Goal: Information Seeking & Learning: Learn about a topic

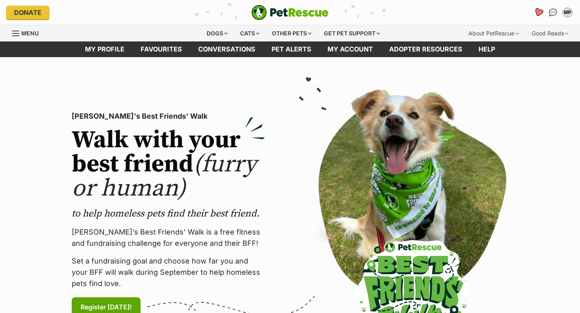
click at [541, 14] on icon "Favourites" at bounding box center [538, 12] width 11 height 10
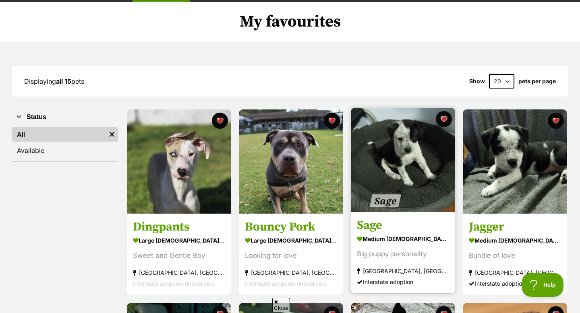
scroll to position [62, 0]
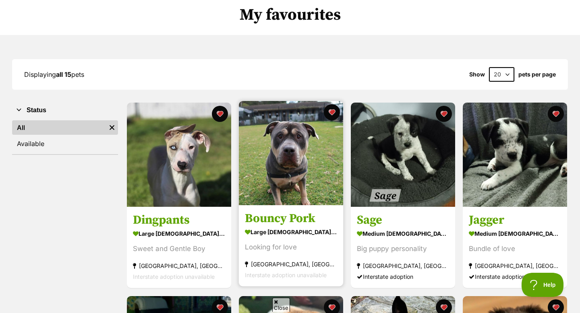
click at [312, 200] on img at bounding box center [291, 153] width 104 height 104
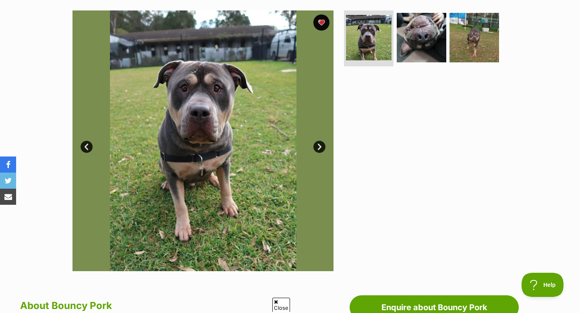
scroll to position [158, 0]
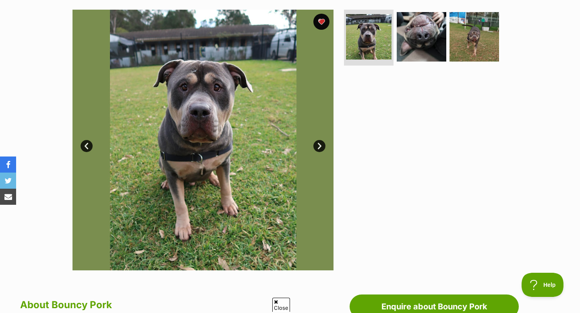
click at [319, 147] on link "Next" at bounding box center [319, 146] width 12 height 12
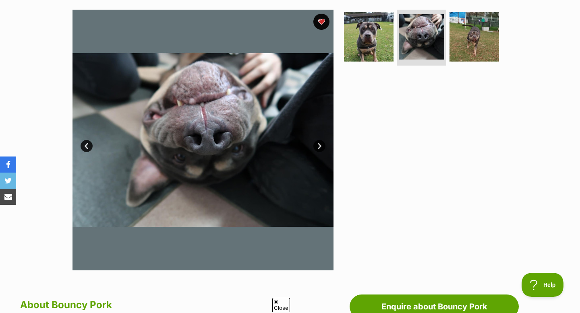
click at [319, 147] on link "Next" at bounding box center [319, 146] width 12 height 12
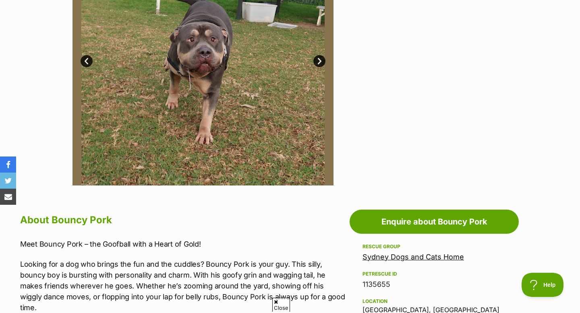
scroll to position [0, 0]
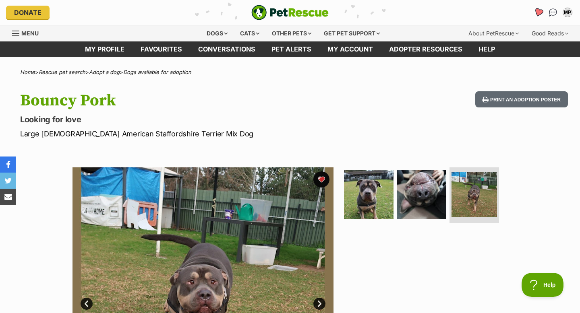
click at [537, 10] on icon "Favourites" at bounding box center [538, 12] width 10 height 9
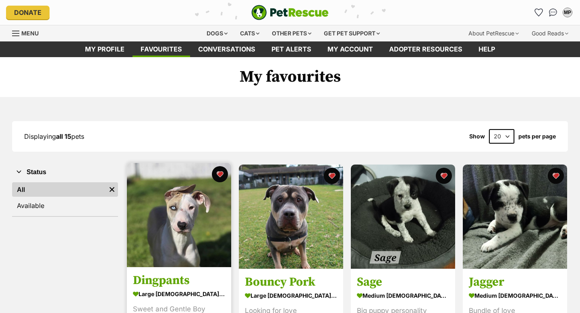
click at [195, 219] on img at bounding box center [179, 215] width 104 height 104
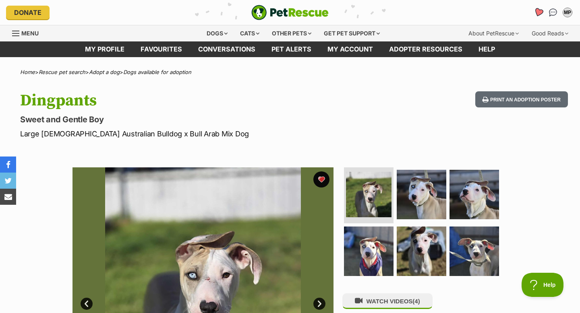
click at [535, 16] on link "Favourites" at bounding box center [538, 12] width 17 height 17
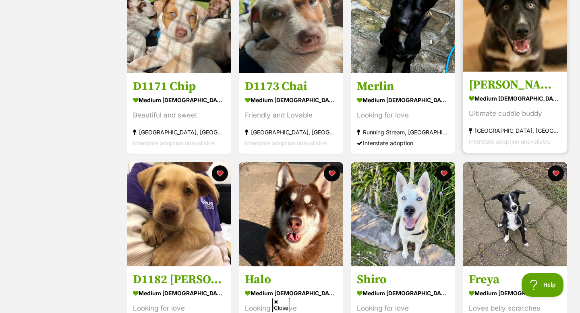
scroll to position [388, 0]
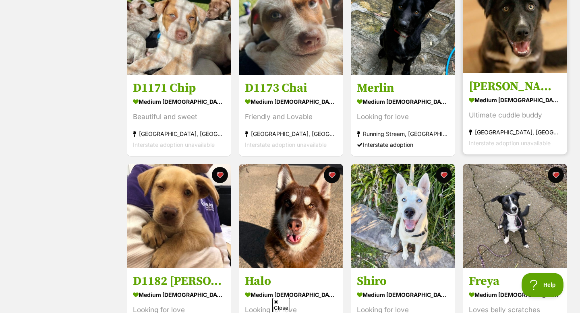
click at [497, 56] on img at bounding box center [515, 21] width 104 height 104
click at [512, 70] on img at bounding box center [515, 21] width 104 height 104
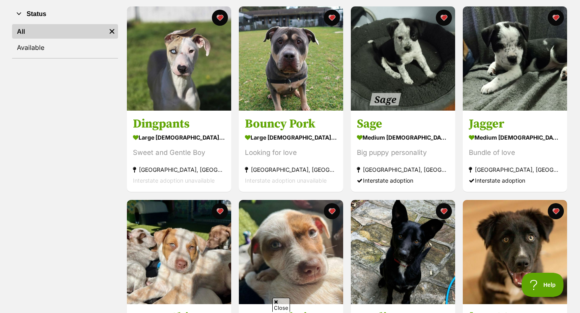
scroll to position [133, 0]
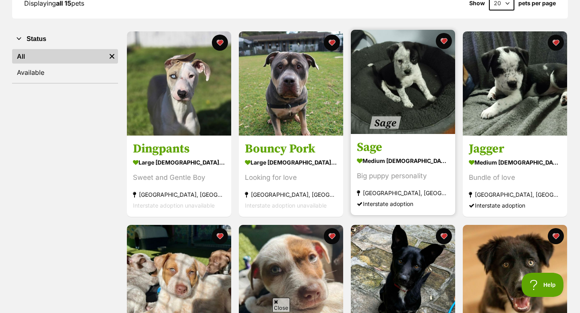
click at [414, 130] on img at bounding box center [403, 82] width 104 height 104
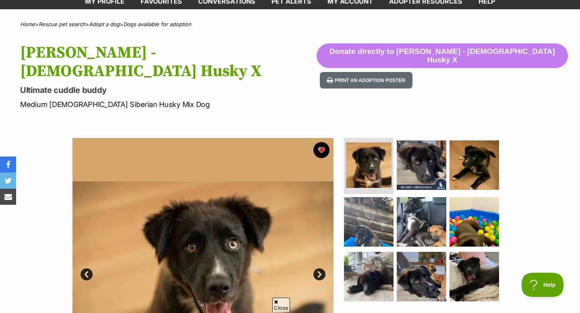
scroll to position [64, 0]
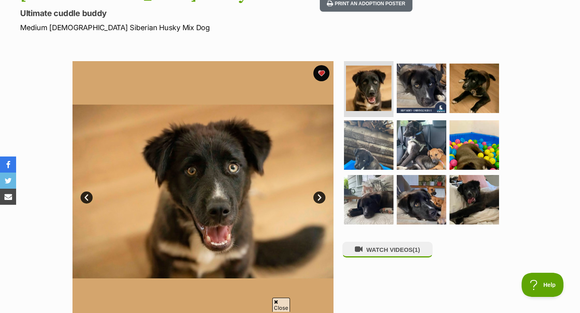
scroll to position [128, 0]
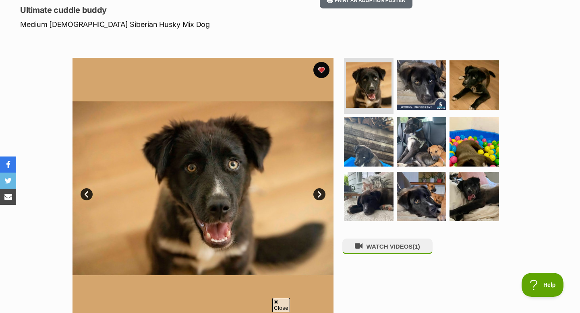
click at [320, 188] on link "Next" at bounding box center [319, 194] width 12 height 12
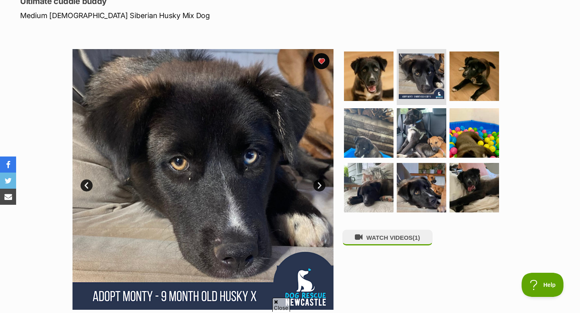
scroll to position [144, 0]
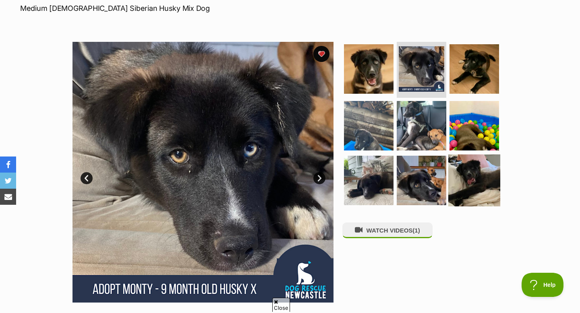
click at [474, 158] on img at bounding box center [474, 181] width 52 height 52
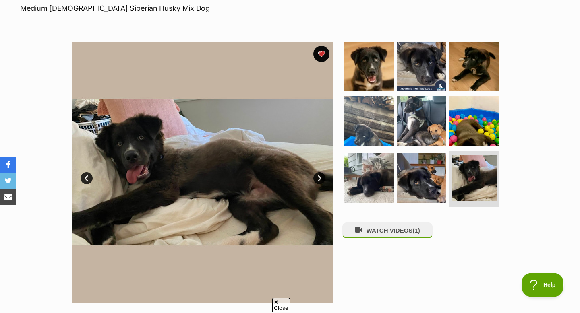
click at [85, 172] on link "Prev" at bounding box center [87, 178] width 12 height 12
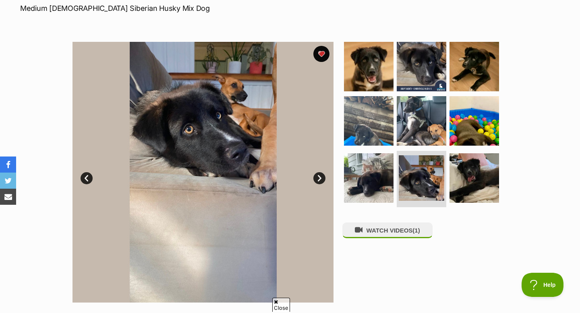
click at [86, 172] on link "Prev" at bounding box center [87, 178] width 12 height 12
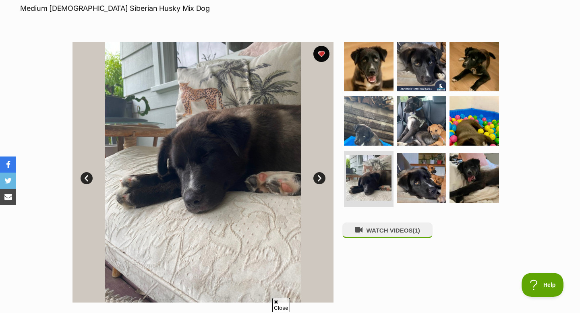
click at [86, 172] on link "Prev" at bounding box center [87, 178] width 12 height 12
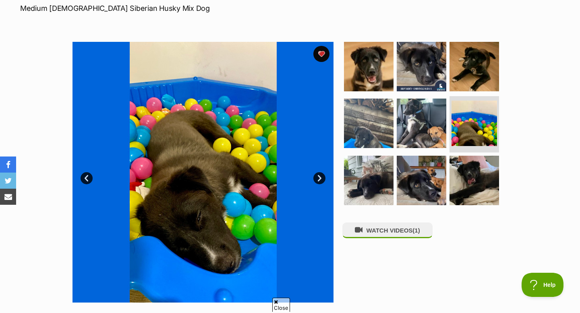
click at [86, 172] on link "Prev" at bounding box center [87, 178] width 12 height 12
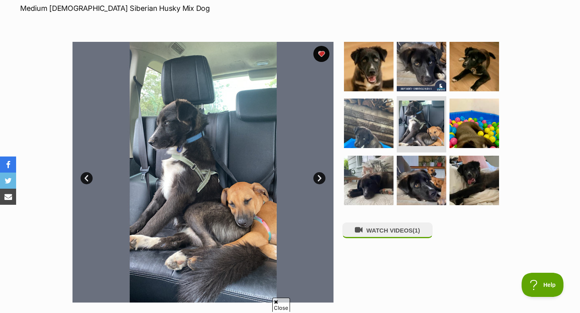
scroll to position [0, 0]
click at [86, 172] on link "Prev" at bounding box center [87, 178] width 12 height 12
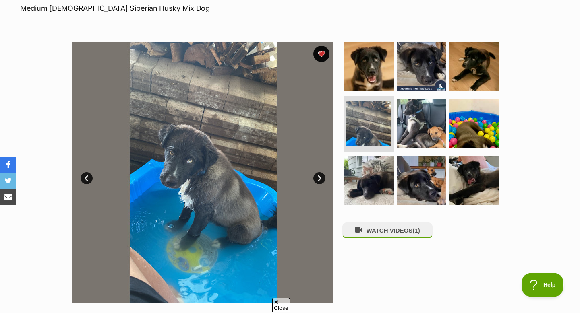
click at [87, 172] on link "Prev" at bounding box center [87, 178] width 12 height 12
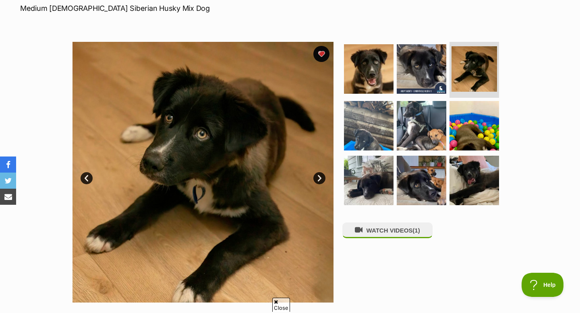
click at [87, 172] on link "Prev" at bounding box center [87, 178] width 12 height 12
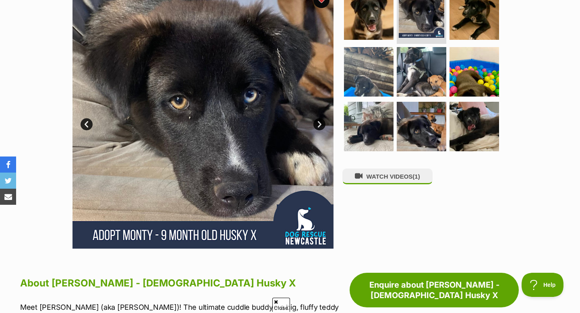
scroll to position [190, 0]
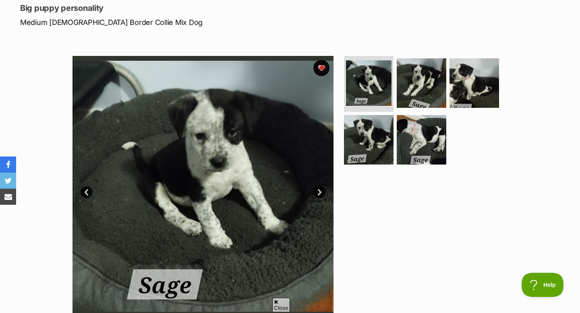
click at [316, 189] on link "Next" at bounding box center [319, 192] width 12 height 12
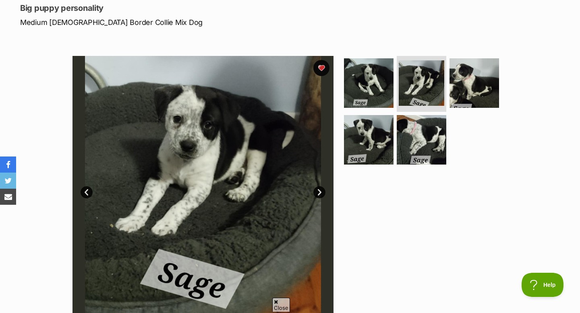
click at [316, 189] on link "Next" at bounding box center [319, 192] width 12 height 12
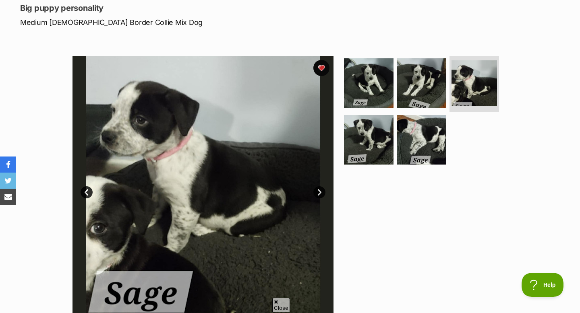
click at [316, 189] on link "Next" at bounding box center [319, 192] width 12 height 12
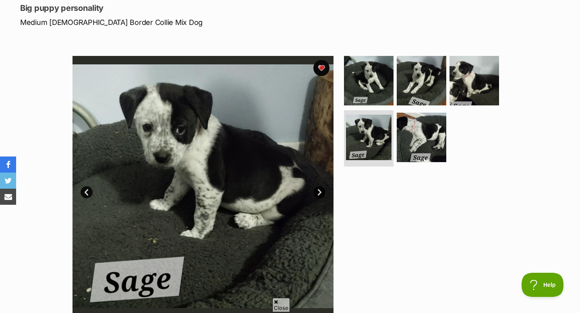
click at [316, 189] on link "Next" at bounding box center [319, 192] width 12 height 12
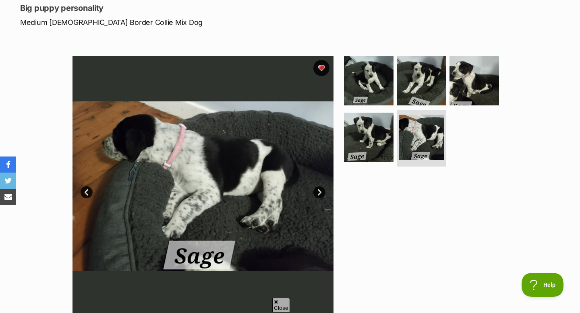
click at [316, 189] on link "Next" at bounding box center [319, 192] width 12 height 12
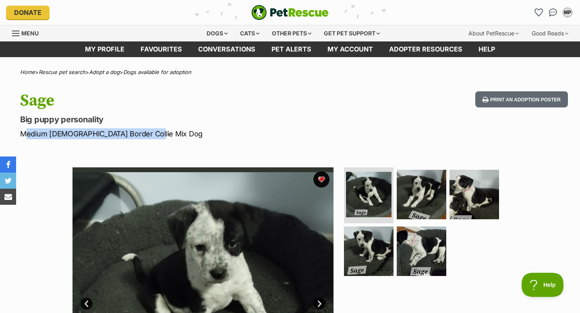
drag, startPoint x: 160, startPoint y: 136, endPoint x: 12, endPoint y: 131, distance: 148.2
click at [11, 131] on div "Sage Big puppy personality Medium [DEMOGRAPHIC_DATA] Border Collie Mix Dog Prin…" at bounding box center [290, 115] width 580 height 48
copy p "Medium [DEMOGRAPHIC_DATA] Border Collie Mix Dog"
click at [318, 128] on hgroup "Sage Big puppy personality Medium [DEMOGRAPHIC_DATA] Border Collie Mix Dog" at bounding box center [186, 115] width 333 height 48
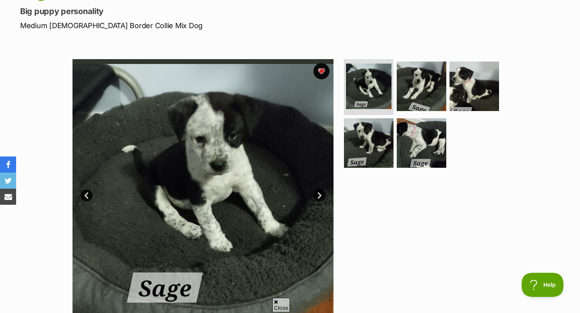
scroll to position [106, 0]
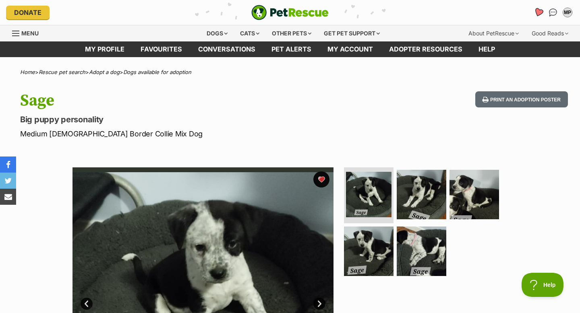
click at [540, 12] on icon "Favourites" at bounding box center [538, 12] width 10 height 9
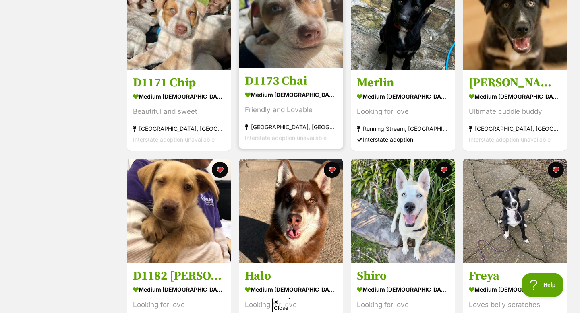
scroll to position [393, 0]
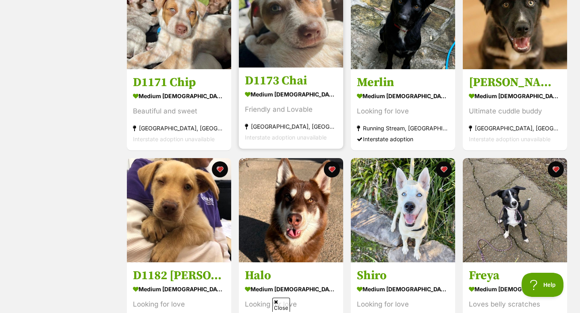
click at [291, 57] on img at bounding box center [291, 15] width 104 height 104
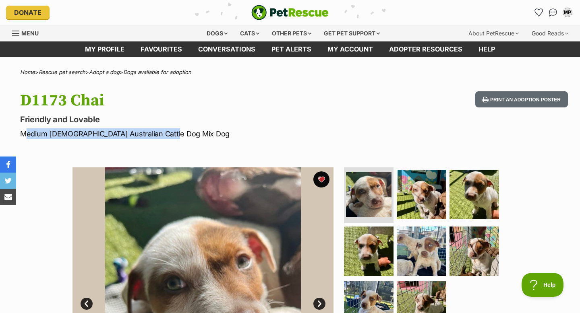
drag, startPoint x: 169, startPoint y: 136, endPoint x: 19, endPoint y: 131, distance: 149.9
click at [19, 131] on div "D1173 Chai Friendly and Lovable Medium Male Australian Cattle Dog Mix Dog Print…" at bounding box center [290, 115] width 580 height 48
copy p "Medium Male Australian Cattle Dog Mix Dog"
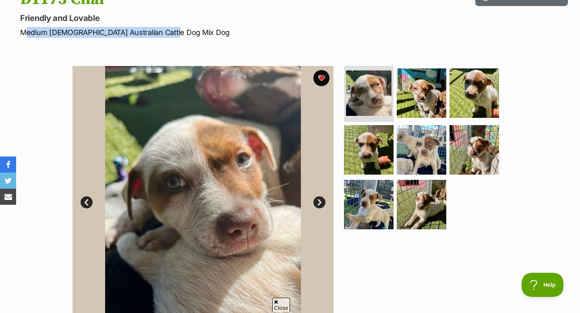
scroll to position [107, 0]
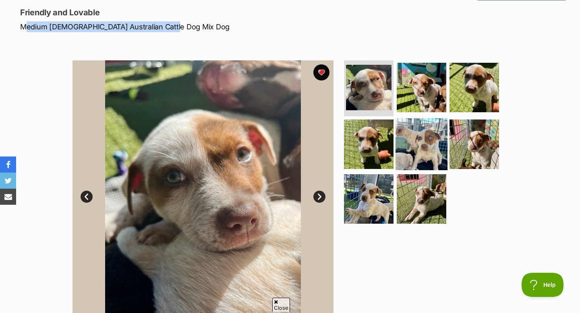
click at [441, 129] on img at bounding box center [421, 144] width 52 height 52
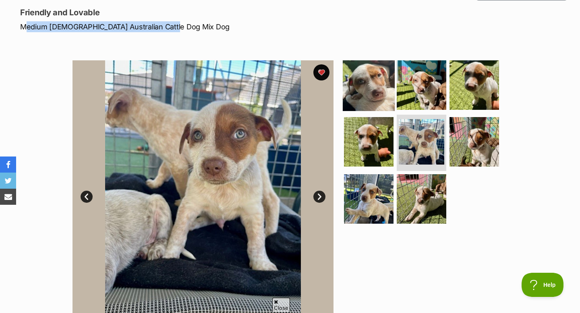
click at [361, 93] on img at bounding box center [369, 85] width 52 height 52
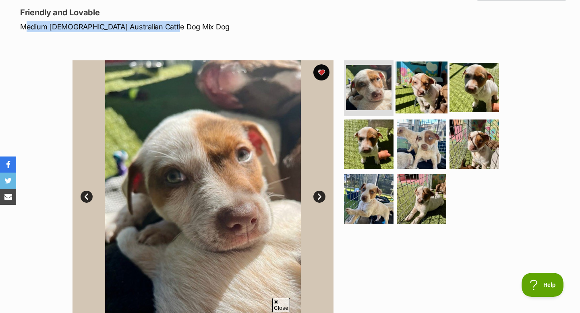
click at [422, 95] on img at bounding box center [421, 87] width 52 height 52
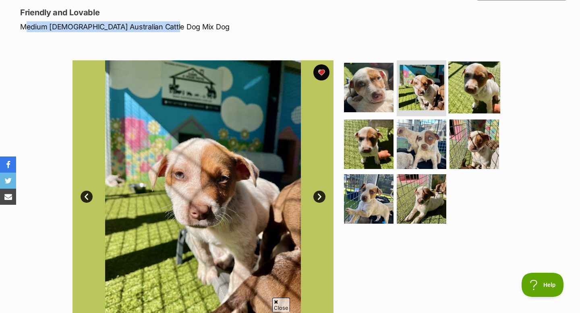
click at [482, 93] on img at bounding box center [474, 87] width 52 height 52
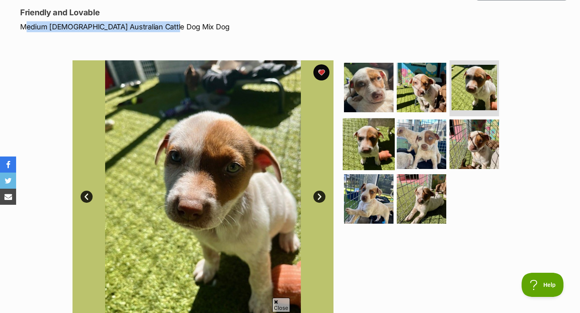
click at [364, 144] on img at bounding box center [369, 144] width 52 height 52
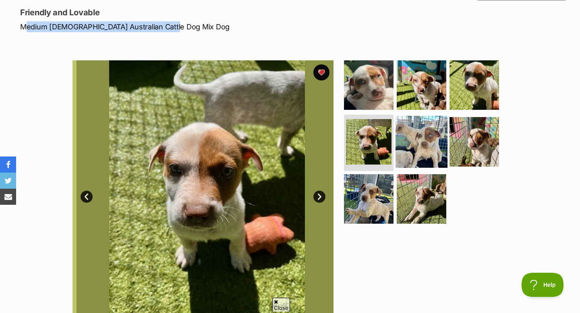
click at [432, 143] on img at bounding box center [421, 142] width 52 height 52
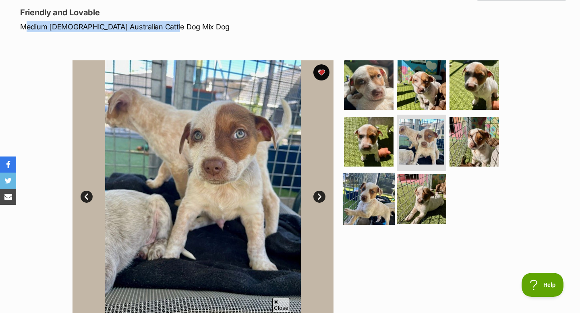
click at [365, 174] on img at bounding box center [369, 199] width 52 height 52
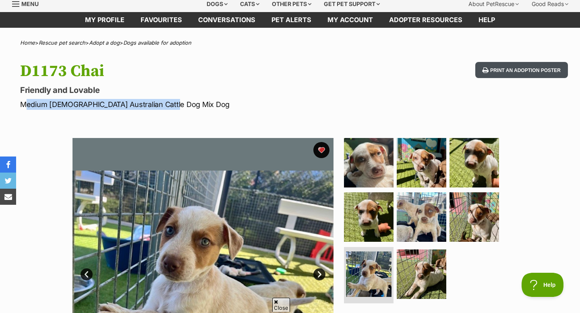
scroll to position [0, 0]
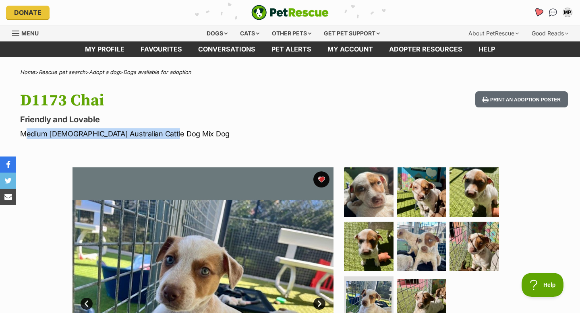
click at [536, 14] on icon "Favourites" at bounding box center [538, 12] width 10 height 9
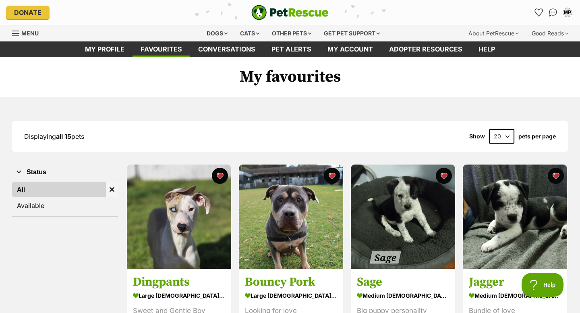
click at [111, 189] on img "Remove filter" at bounding box center [111, 189] width 9 height 9
click at [14, 35] on div "Menu" at bounding box center [16, 33] width 8 height 6
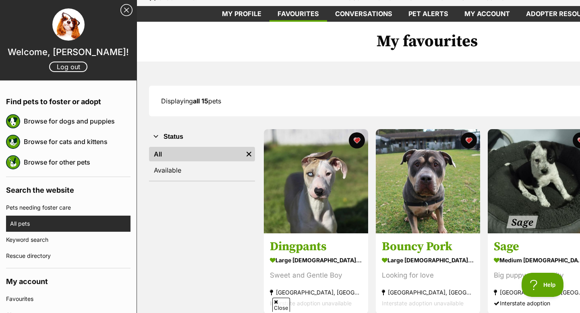
click at [82, 219] on link "All pets" at bounding box center [70, 224] width 120 height 16
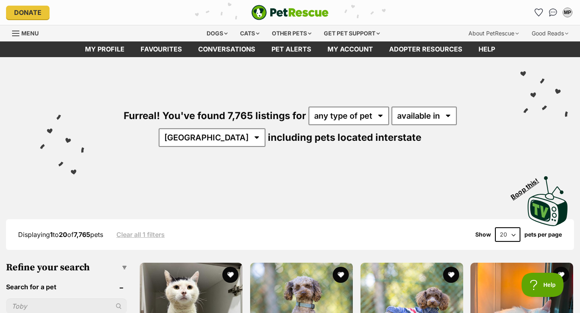
click at [19, 30] on div "Menu" at bounding box center [16, 33] width 8 height 6
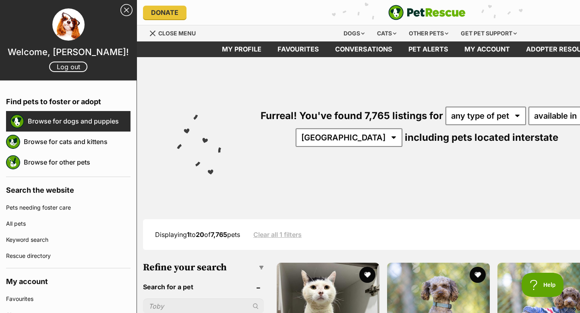
click at [107, 126] on link "Browse for dogs and puppies" at bounding box center [79, 121] width 103 height 17
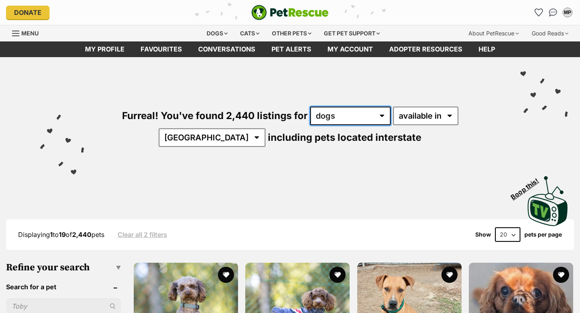
click at [358, 114] on select "any type of pet cats dogs other pets" at bounding box center [350, 116] width 81 height 19
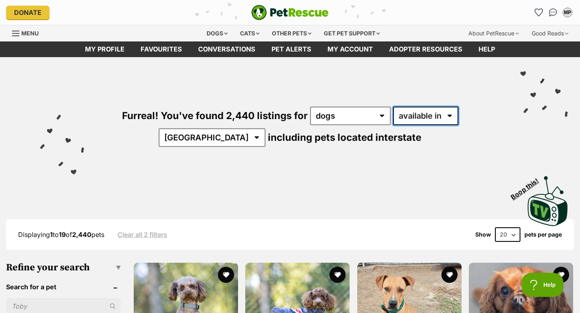
click at [403, 121] on select "available in located in" at bounding box center [425, 116] width 65 height 19
click at [412, 117] on select "available in located in" at bounding box center [425, 116] width 65 height 19
select select "disabled"
click at [393, 107] on select "available in located in" at bounding box center [425, 116] width 65 height 19
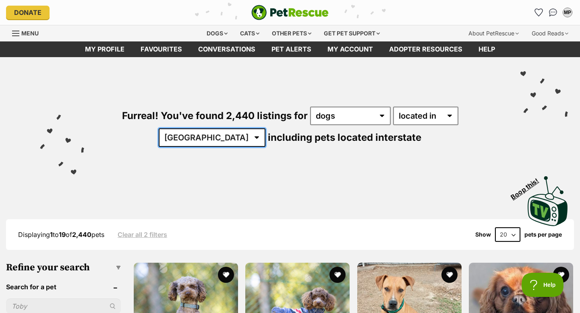
click at [265, 128] on select "Australia ACT NSW NT QLD SA TAS VIC WA" at bounding box center [212, 137] width 107 height 19
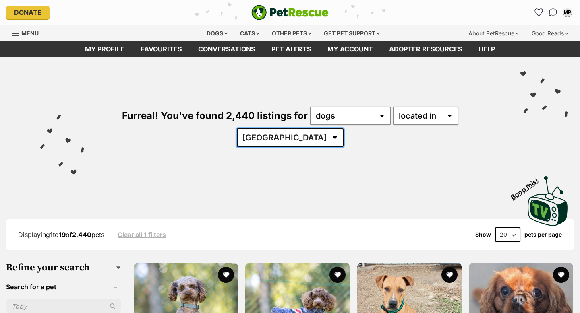
click at [343, 128] on select "[GEOGRAPHIC_DATA] [GEOGRAPHIC_DATA] [GEOGRAPHIC_DATA] [GEOGRAPHIC_DATA] [GEOGRA…" at bounding box center [290, 137] width 107 height 19
select select "[GEOGRAPHIC_DATA]"
click at [343, 128] on select "[GEOGRAPHIC_DATA] [GEOGRAPHIC_DATA] [GEOGRAPHIC_DATA] [GEOGRAPHIC_DATA] [GEOGRA…" at bounding box center [290, 137] width 107 height 19
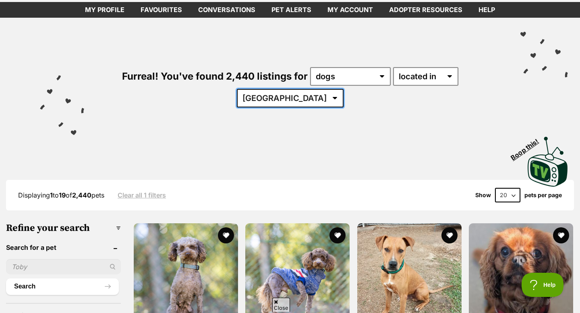
scroll to position [70, 0]
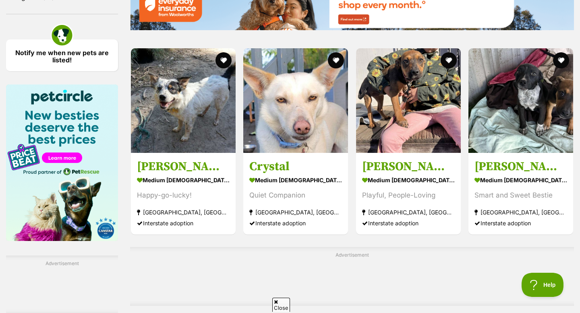
scroll to position [1152, 0]
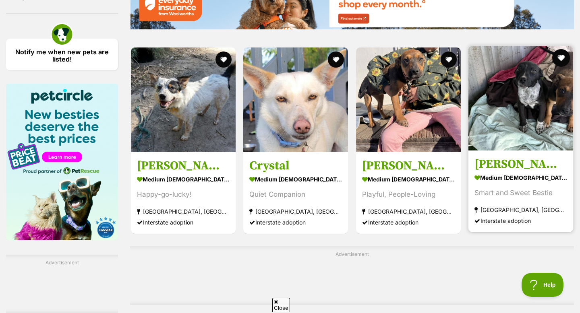
click at [563, 49] on button "favourite" at bounding box center [561, 58] width 18 height 18
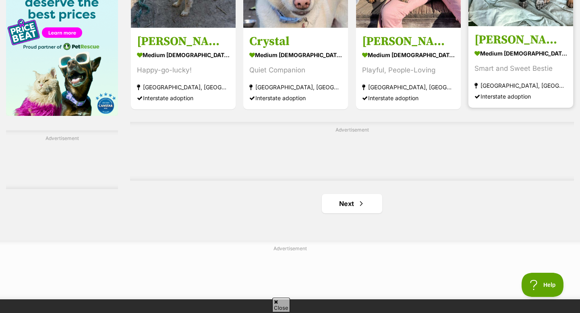
scroll to position [1308, 0]
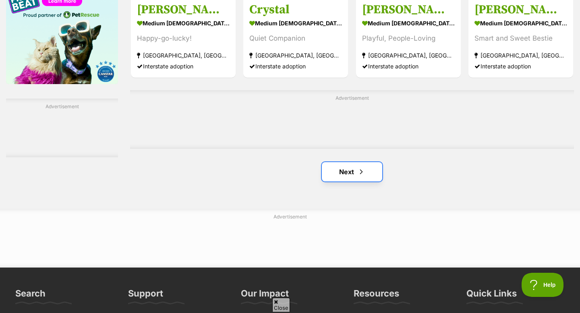
click at [370, 162] on link "Next" at bounding box center [352, 171] width 60 height 19
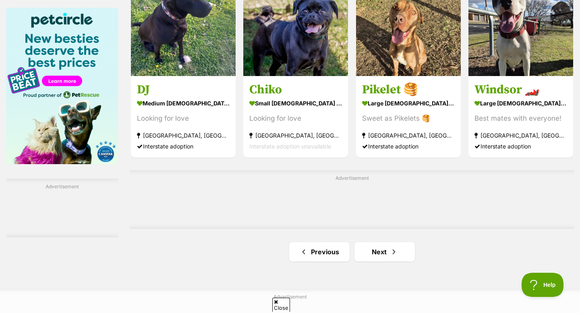
scroll to position [1377, 0]
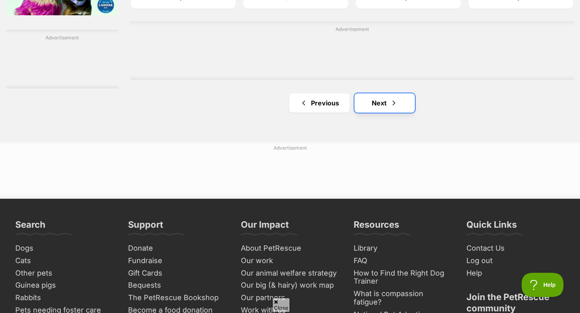
click at [380, 93] on link "Next" at bounding box center [384, 102] width 60 height 19
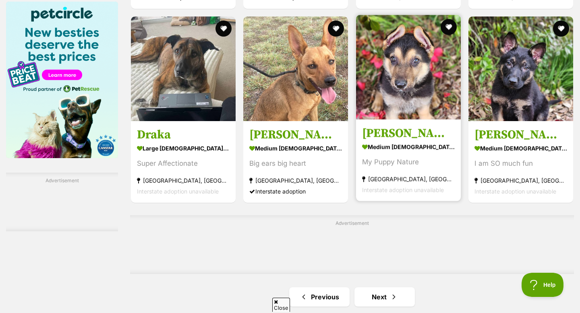
scroll to position [1245, 0]
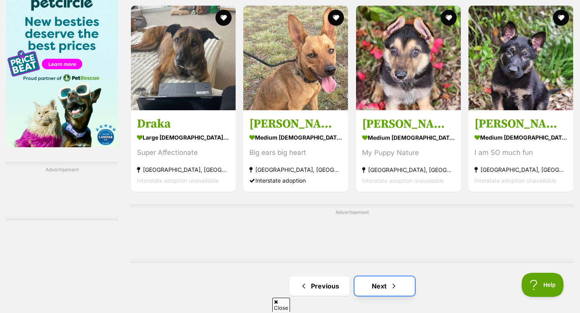
click at [400, 277] on link "Next" at bounding box center [384, 286] width 60 height 19
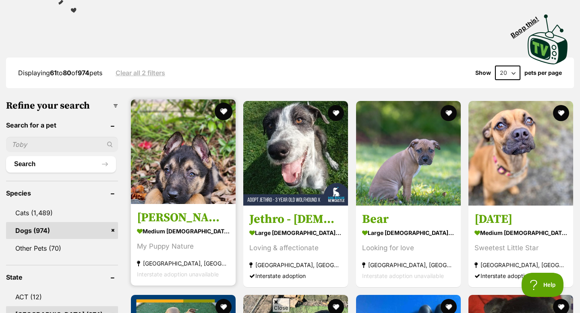
click at [224, 103] on button "favourite" at bounding box center [224, 112] width 18 height 18
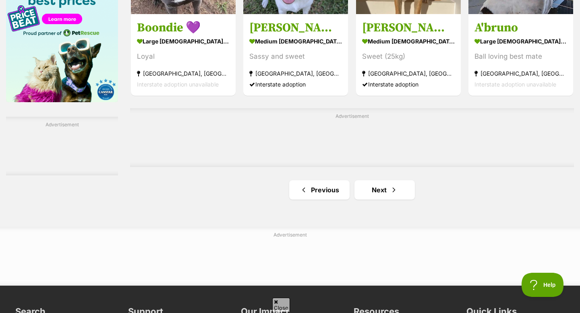
scroll to position [1304, 0]
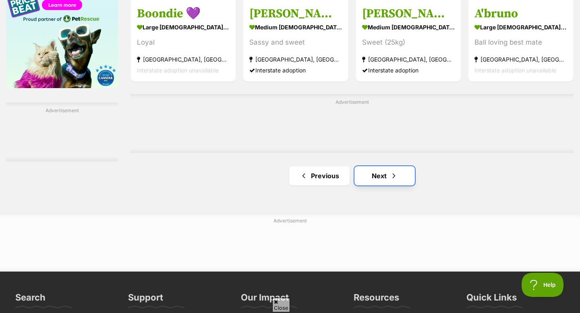
click at [388, 166] on link "Next" at bounding box center [384, 175] width 60 height 19
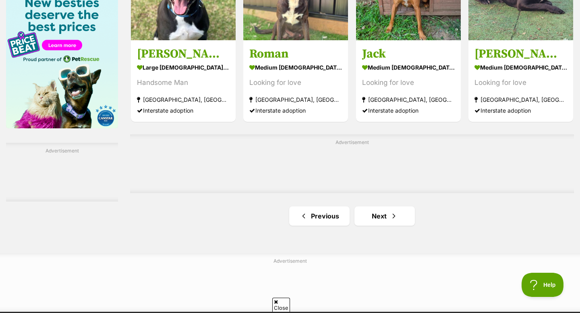
scroll to position [1273, 0]
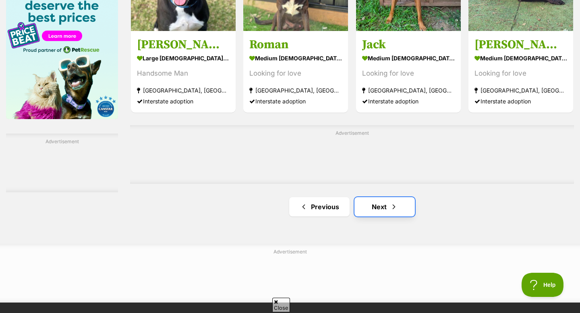
click at [381, 197] on link "Next" at bounding box center [384, 206] width 60 height 19
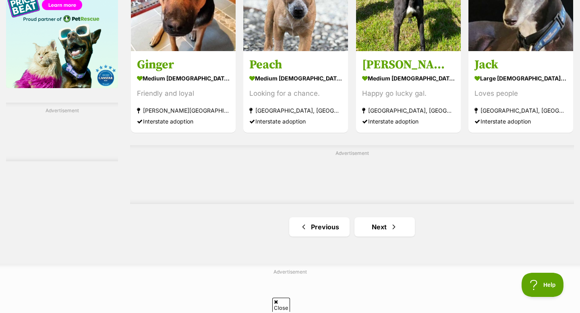
scroll to position [1304, 0]
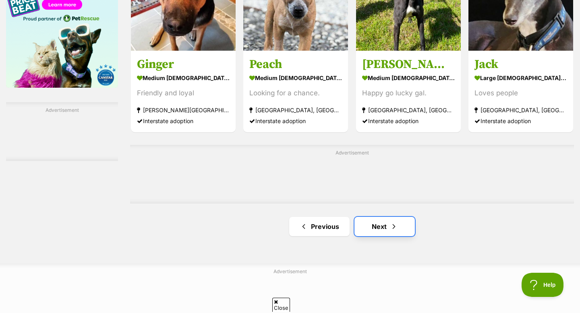
click at [386, 217] on link "Next" at bounding box center [384, 226] width 60 height 19
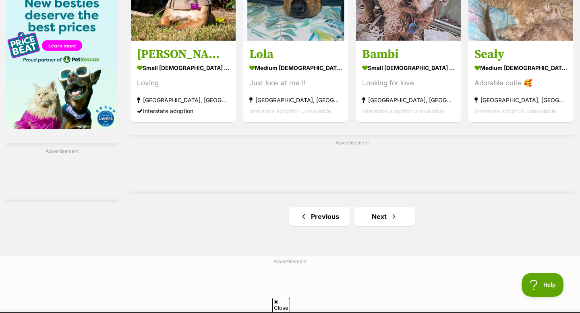
scroll to position [1290, 0]
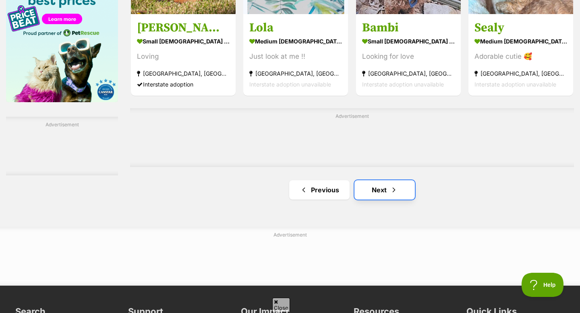
click at [386, 180] on link "Next" at bounding box center [384, 189] width 60 height 19
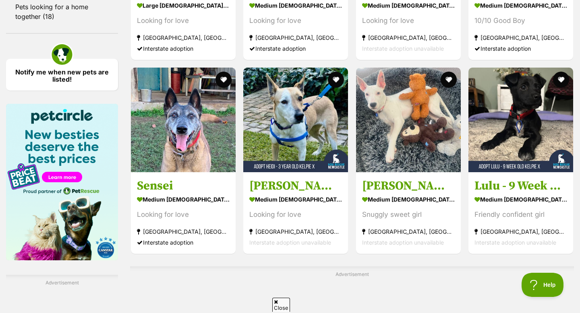
scroll to position [1164, 0]
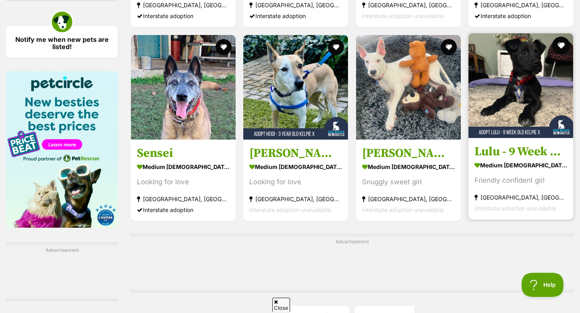
click at [563, 37] on button "favourite" at bounding box center [561, 46] width 18 height 18
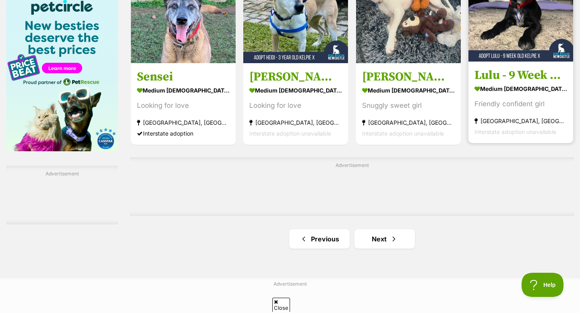
scroll to position [1294, 0]
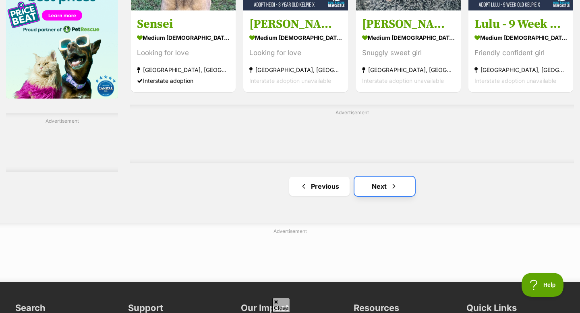
click at [382, 177] on link "Next" at bounding box center [384, 186] width 60 height 19
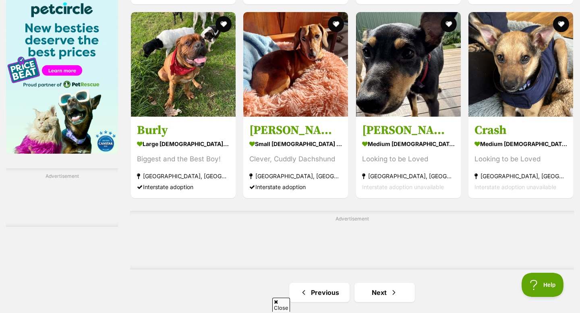
scroll to position [1239, 0]
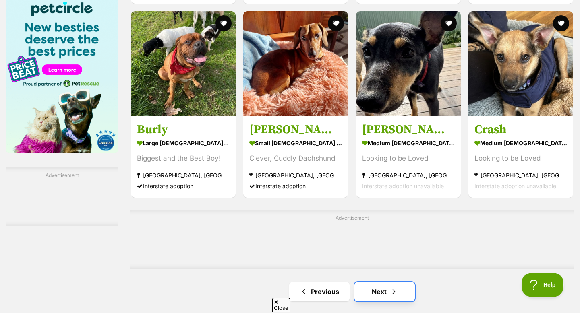
click at [384, 282] on link "Next" at bounding box center [384, 291] width 60 height 19
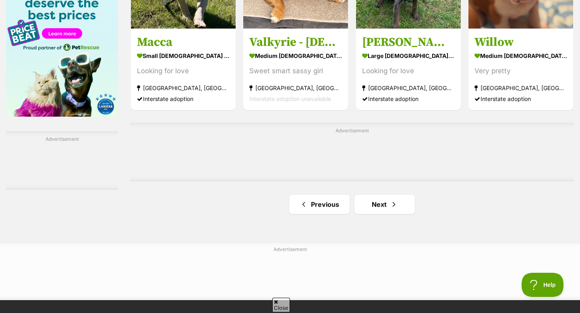
scroll to position [1324, 0]
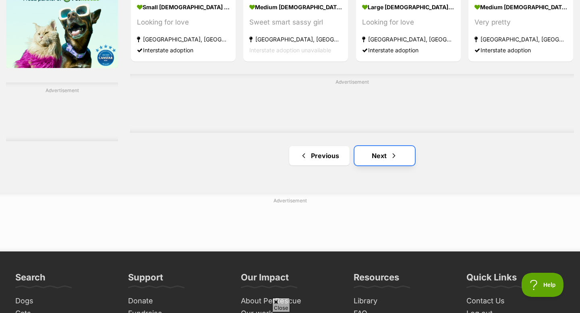
click at [394, 151] on span "Next page" at bounding box center [394, 156] width 8 height 10
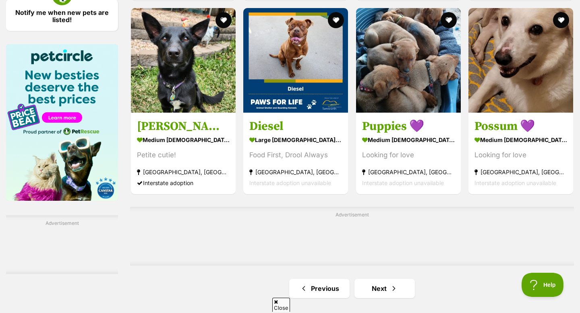
scroll to position [1403, 0]
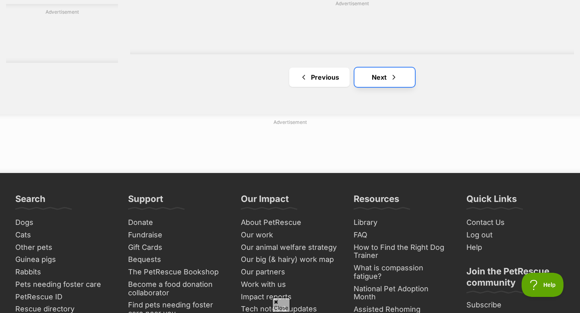
click at [381, 68] on link "Next" at bounding box center [384, 77] width 60 height 19
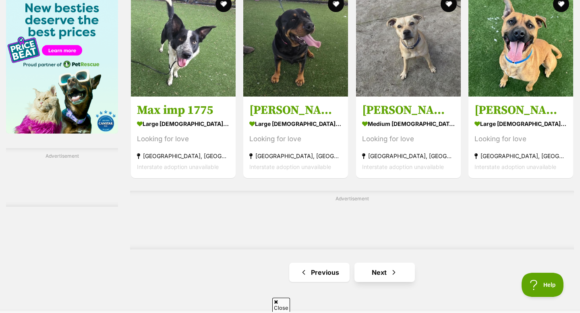
scroll to position [1269, 0]
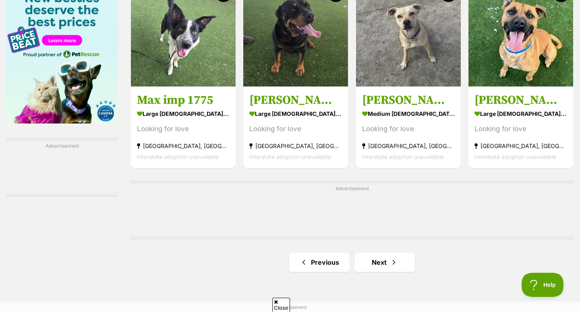
click at [401, 253] on link "Next" at bounding box center [384, 262] width 60 height 19
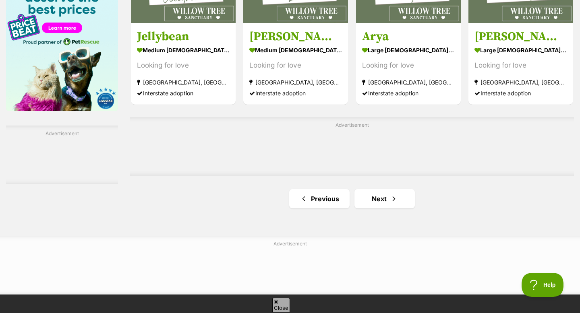
scroll to position [1281, 0]
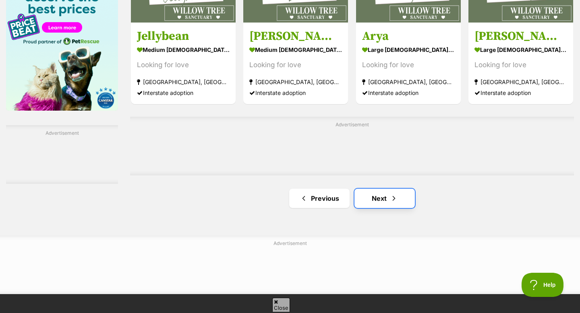
click at [387, 189] on link "Next" at bounding box center [384, 198] width 60 height 19
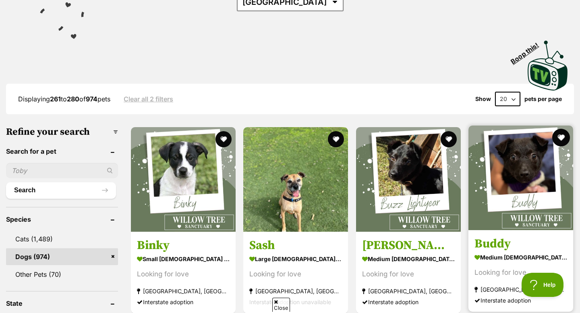
click at [561, 129] on button "favourite" at bounding box center [561, 138] width 18 height 18
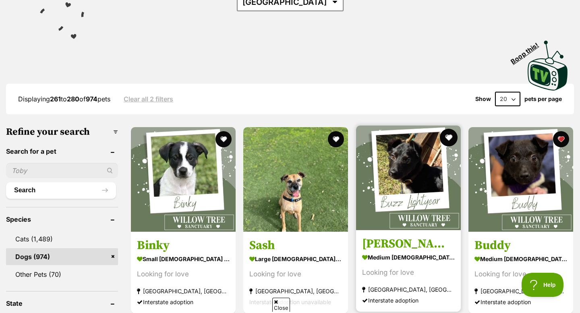
click at [448, 129] on button "favourite" at bounding box center [449, 138] width 18 height 18
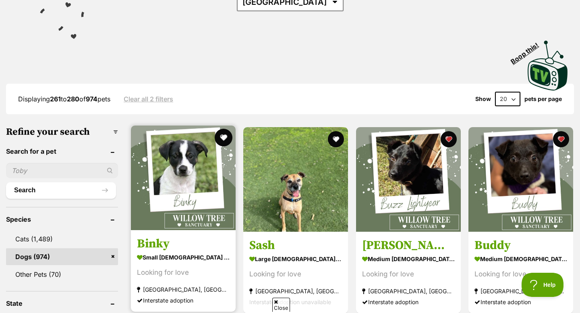
click at [218, 129] on button "favourite" at bounding box center [224, 138] width 18 height 18
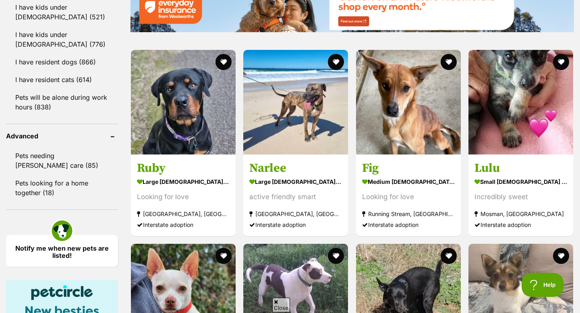
scroll to position [956, 0]
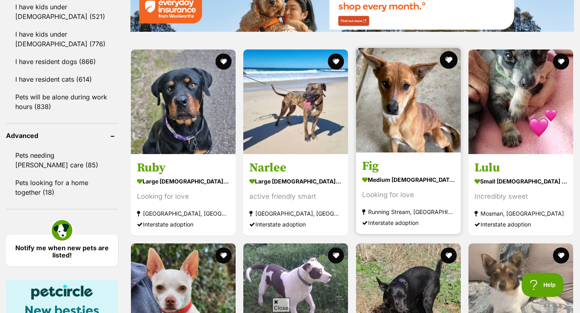
click at [449, 51] on button "favourite" at bounding box center [449, 60] width 18 height 18
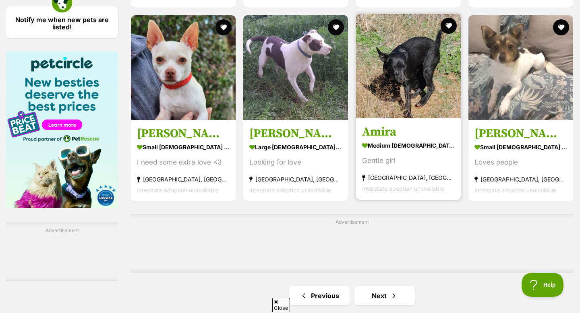
scroll to position [1191, 0]
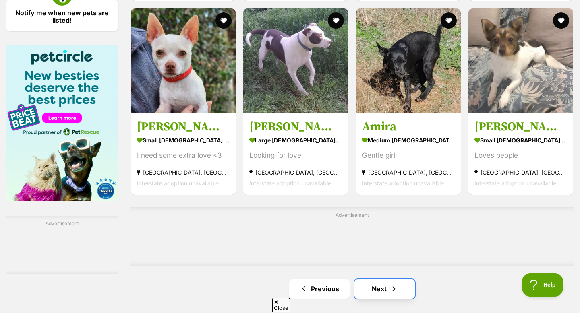
click at [392, 284] on span "Next page" at bounding box center [394, 289] width 8 height 10
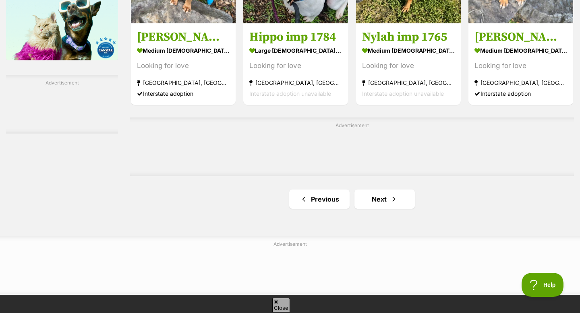
scroll to position [1341, 0]
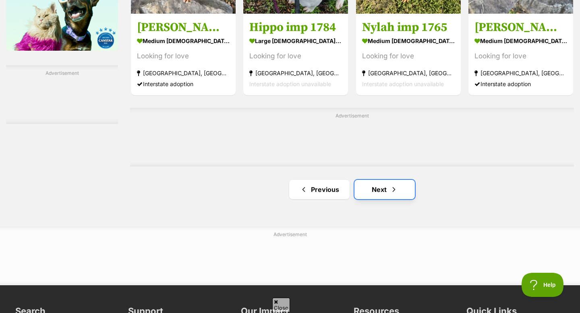
click at [376, 180] on link "Next" at bounding box center [384, 189] width 60 height 19
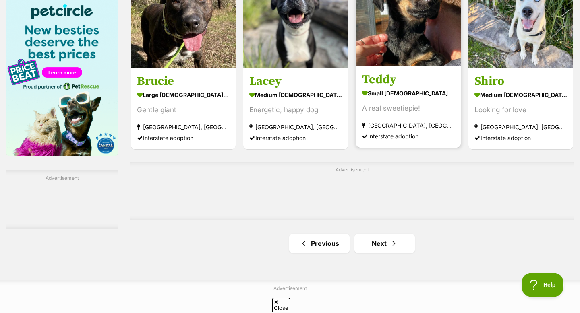
scroll to position [1242, 0]
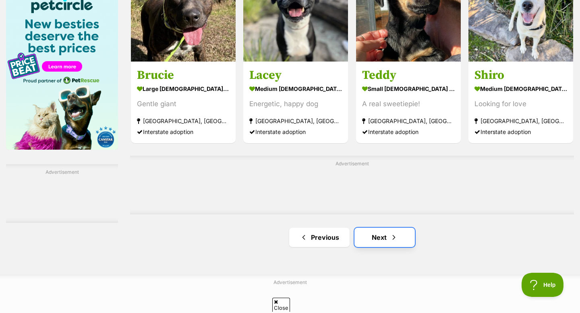
click at [384, 228] on link "Next" at bounding box center [384, 237] width 60 height 19
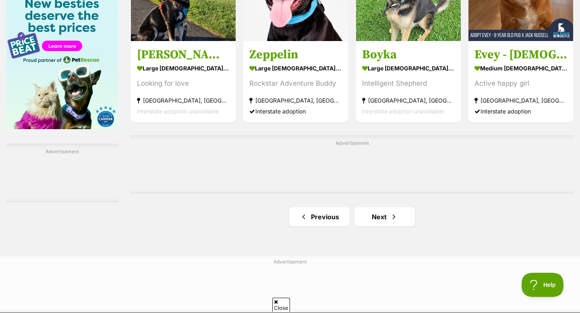
scroll to position [1272, 0]
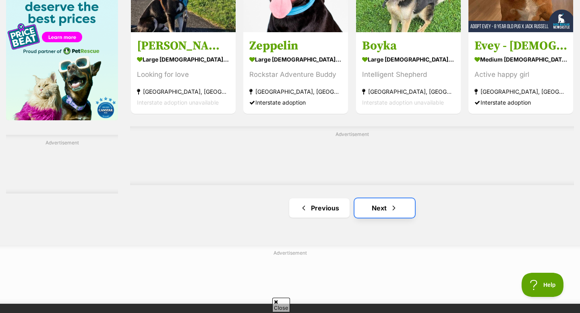
click at [388, 198] on link "Next" at bounding box center [384, 207] width 60 height 19
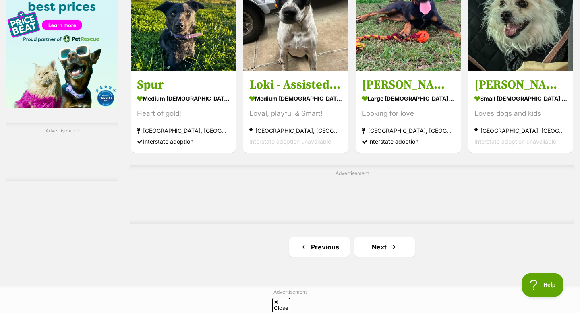
scroll to position [1295, 0]
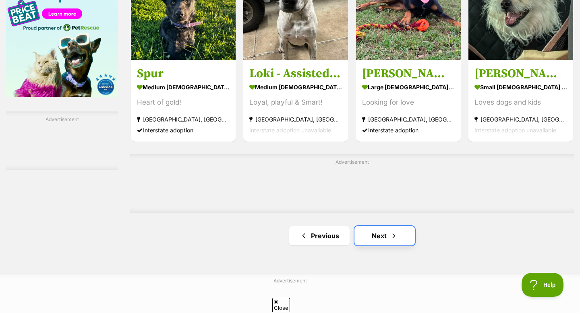
click at [391, 231] on span "Next page" at bounding box center [394, 236] width 8 height 10
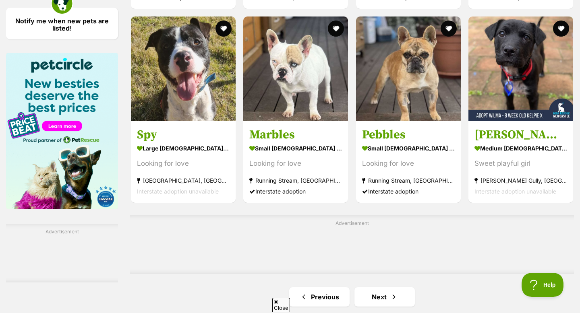
scroll to position [1199, 0]
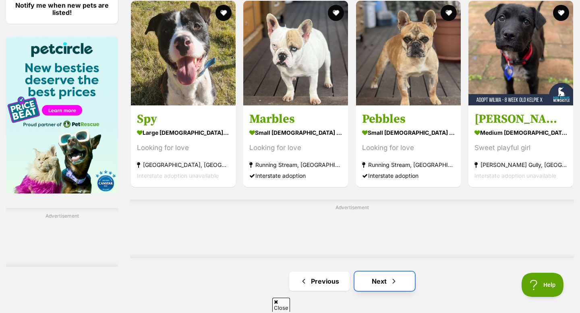
drag, startPoint x: 393, startPoint y: 265, endPoint x: 431, endPoint y: 176, distance: 95.9
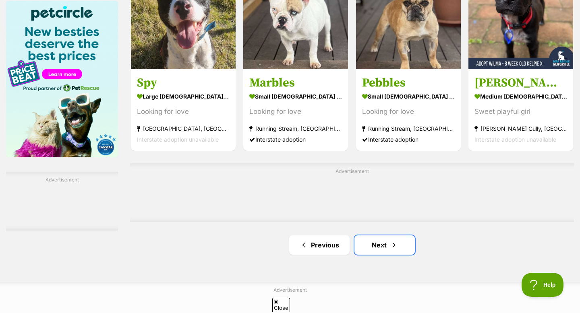
scroll to position [1241, 0]
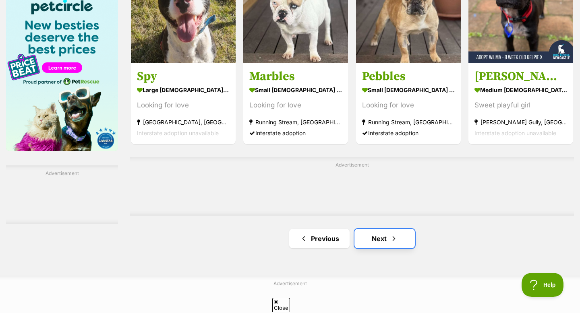
click at [383, 229] on link "Next" at bounding box center [384, 238] width 60 height 19
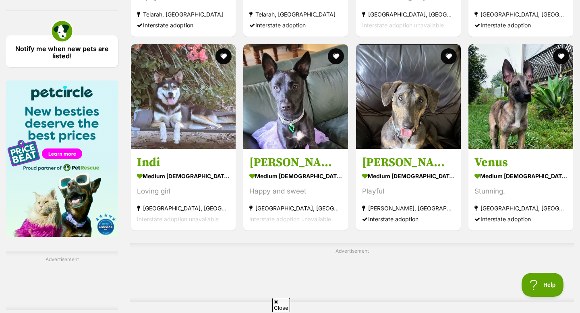
scroll to position [1272, 0]
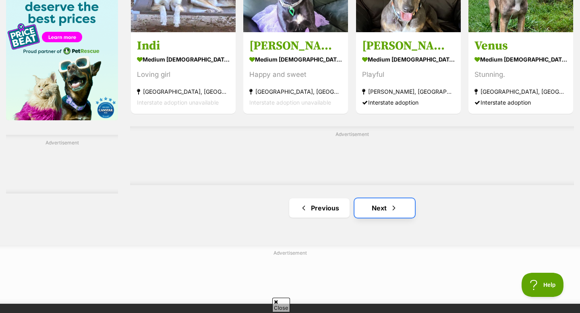
click at [393, 203] on span "Next page" at bounding box center [394, 208] width 8 height 10
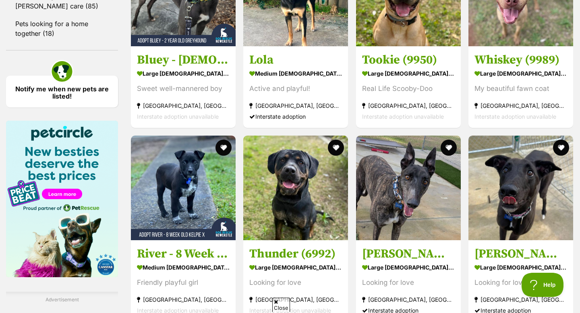
scroll to position [1124, 0]
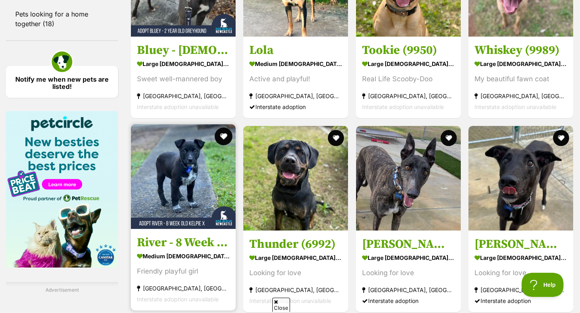
click at [225, 128] on button "favourite" at bounding box center [224, 137] width 18 height 18
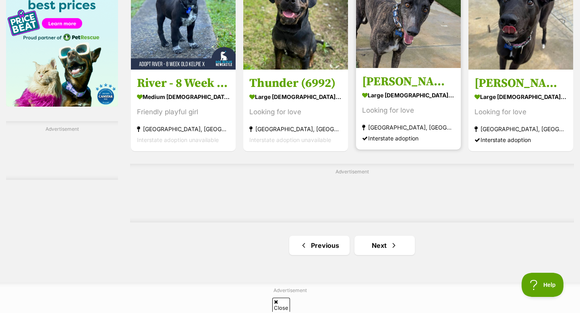
scroll to position [1444, 0]
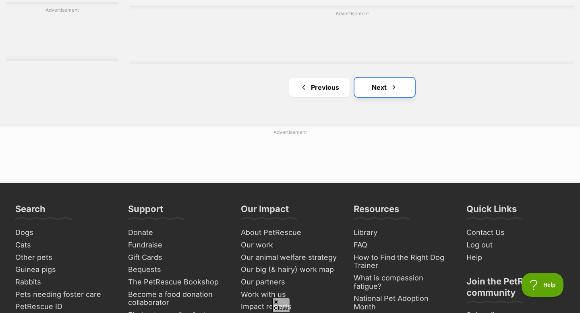
click at [400, 78] on link "Next" at bounding box center [384, 87] width 60 height 19
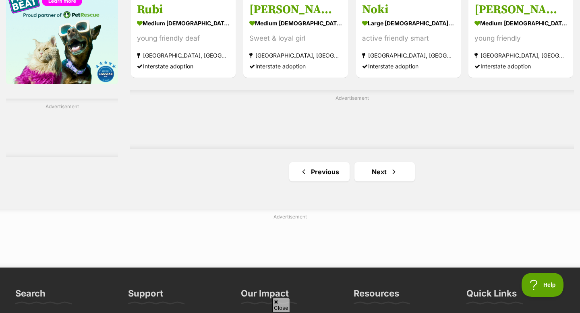
scroll to position [1325, 0]
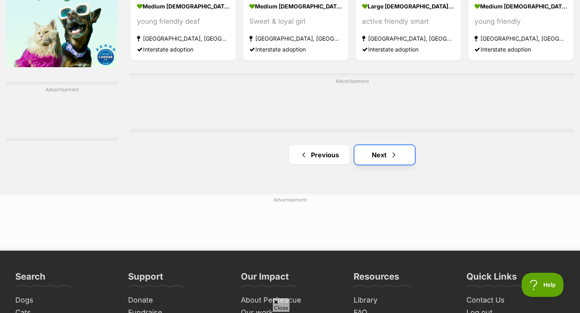
click at [392, 150] on span "Next page" at bounding box center [394, 155] width 8 height 10
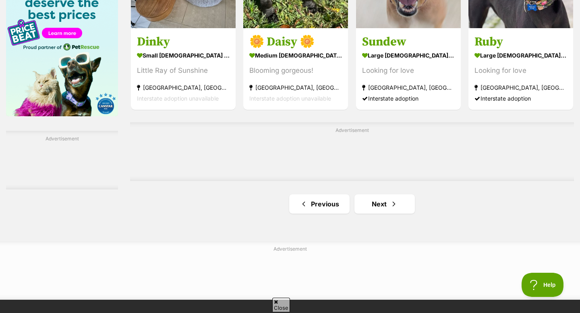
scroll to position [1305, 0]
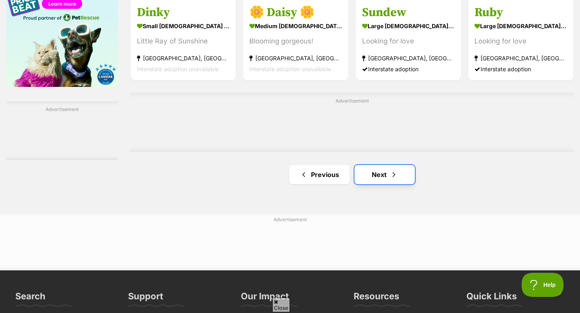
click at [377, 165] on link "Next" at bounding box center [384, 174] width 60 height 19
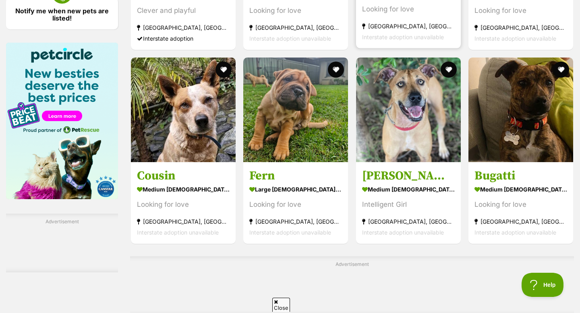
scroll to position [1410, 0]
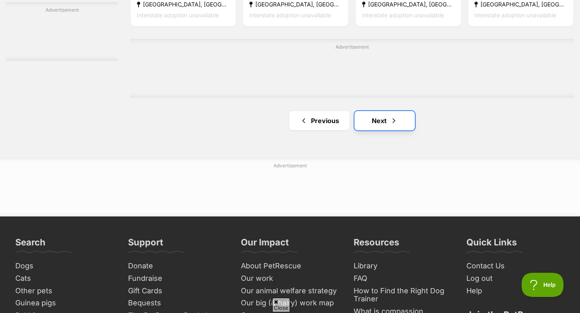
click at [396, 116] on span "Next page" at bounding box center [394, 121] width 8 height 10
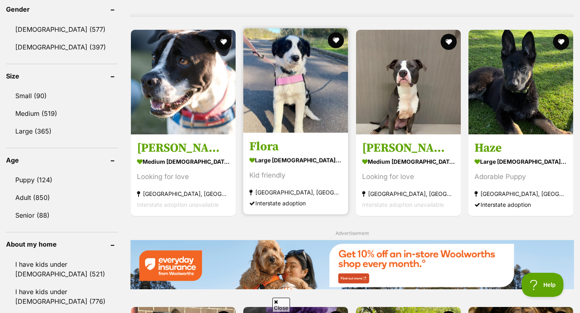
scroll to position [686, 0]
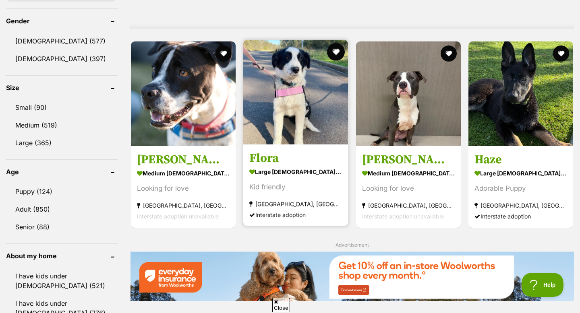
click at [338, 43] on button "favourite" at bounding box center [336, 52] width 18 height 18
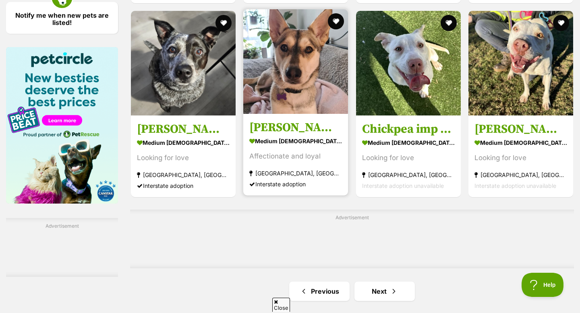
scroll to position [1256, 0]
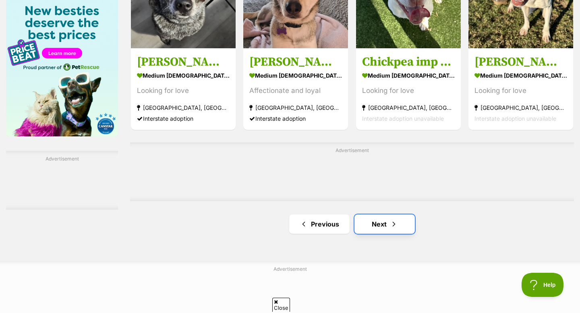
click at [381, 215] on link "Next" at bounding box center [384, 224] width 60 height 19
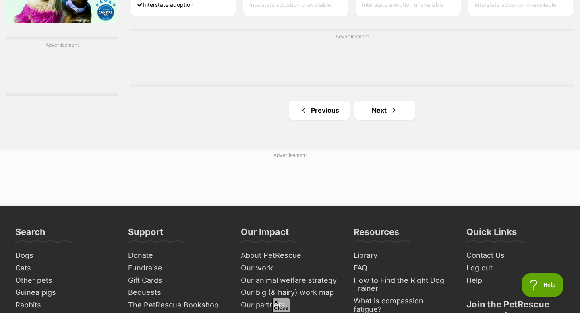
scroll to position [1442, 0]
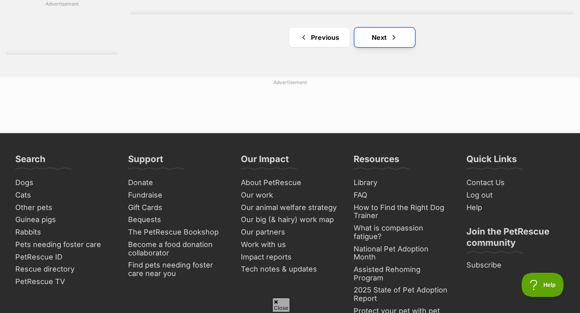
click at [388, 28] on link "Next" at bounding box center [384, 37] width 60 height 19
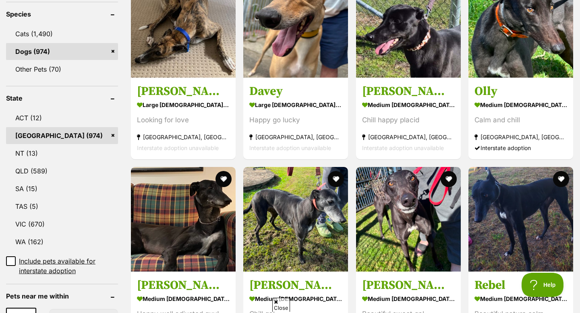
scroll to position [436, 0]
